Goal: Transaction & Acquisition: Purchase product/service

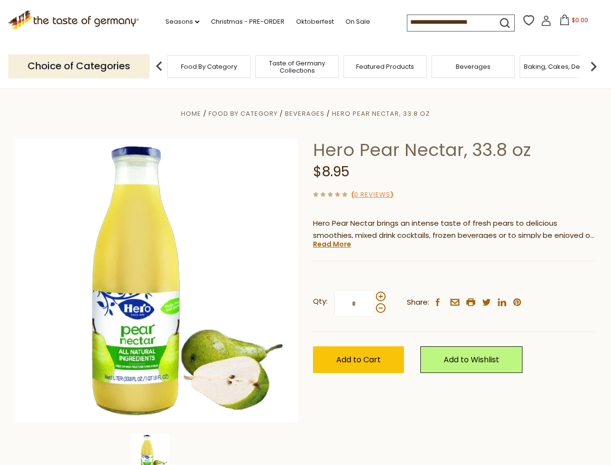
click at [305, 232] on div "Home Food By Category [GEOGRAPHIC_DATA] Hero Pear Nectar, 33.8 oz Hero Pear Nec…" at bounding box center [305, 293] width 595 height 373
click at [179, 22] on link "Seasons dropdown_arrow" at bounding box center [183, 21] width 34 height 11
click at [572, 23] on span "$0.00" at bounding box center [580, 20] width 16 height 8
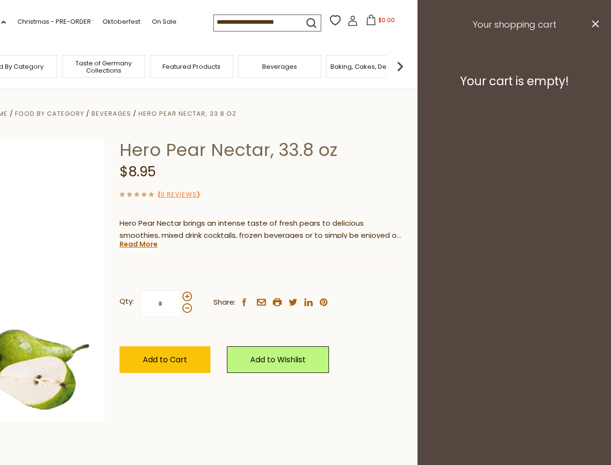
click at [82, 66] on div "All Seasons Recipes Game Day [DATE] [DATE] [DATE][PERSON_NAME] [DATE] Springfes…" at bounding box center [27, 227] width 110 height 410
click at [594, 66] on footer "Your cart is empty!" at bounding box center [515, 81] width 194 height 62
click at [305, 276] on div "Qty: * Share: facebook email printer twitter linkedin pinterest" at bounding box center [261, 303] width 283 height 56
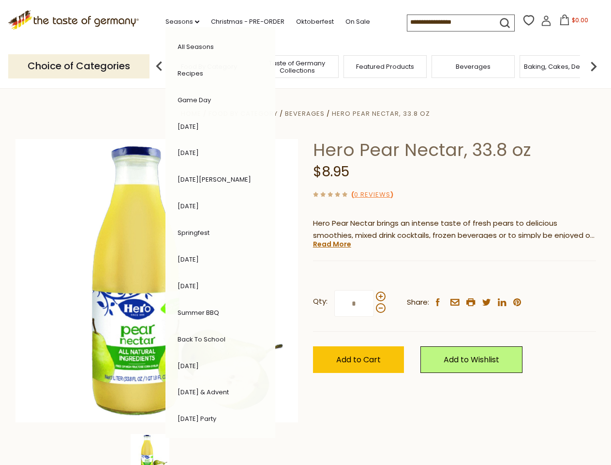
click at [157, 449] on div "Home Food By Category [GEOGRAPHIC_DATA] Hero Pear Nectar, 33.8 oz Hero Pear Nec…" at bounding box center [305, 293] width 595 height 373
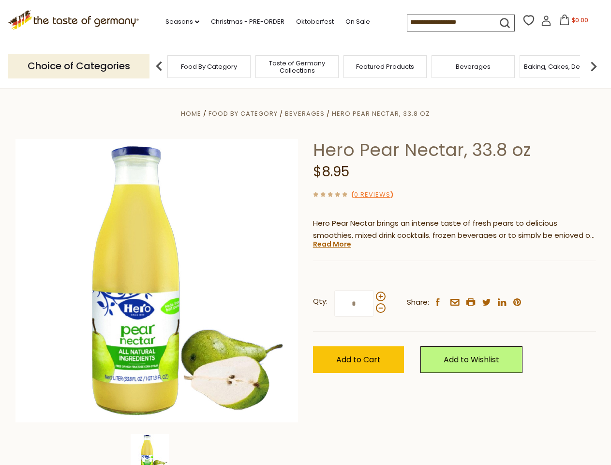
click at [157, 449] on img at bounding box center [150, 453] width 39 height 39
click at [332, 244] on link "Read More" at bounding box center [332, 244] width 38 height 10
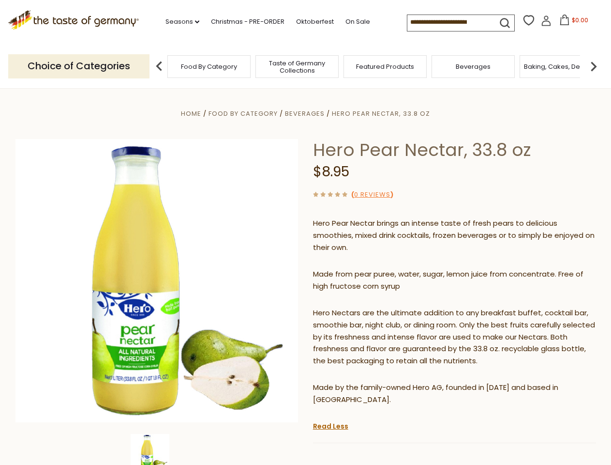
click at [380, 307] on p "Hero Nectars are the ultimate addition to any breakfast buffet, cocktail bar, s…" at bounding box center [454, 337] width 283 height 60
